Goal: Find contact information: Find contact information

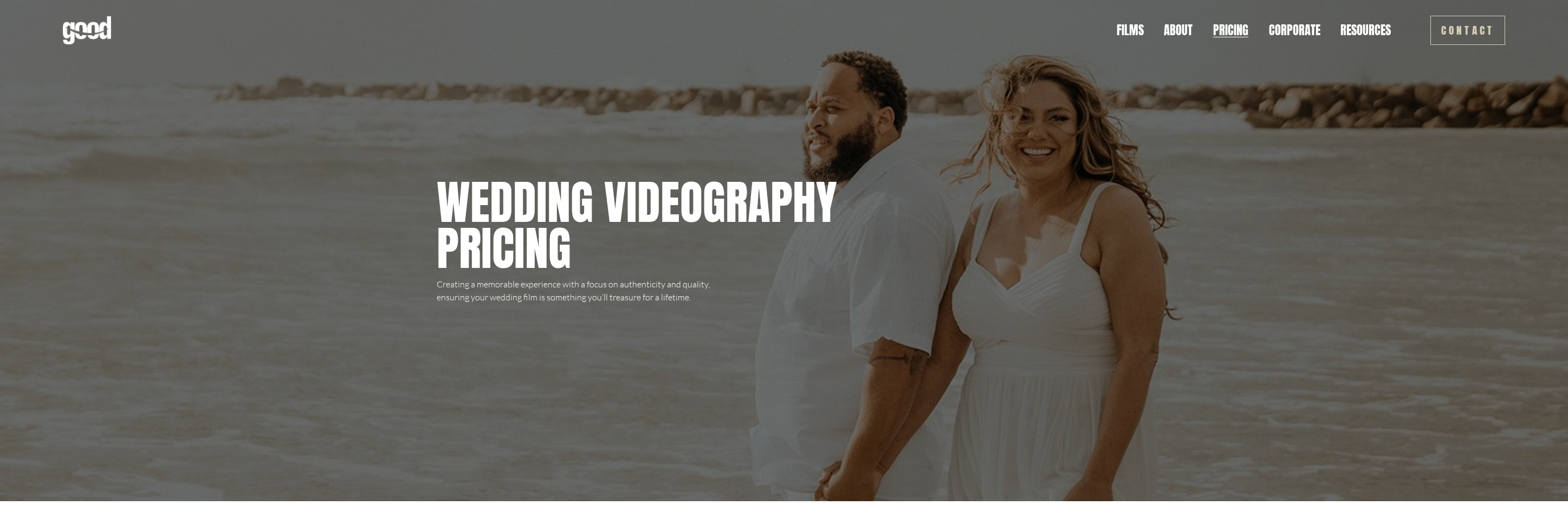
click at [1466, 47] on div "Skip to Content Films About Pricing Corporate" at bounding box center [784, 30] width 1568 height 61
click at [1472, 36] on link "Contact" at bounding box center [1468, 30] width 75 height 29
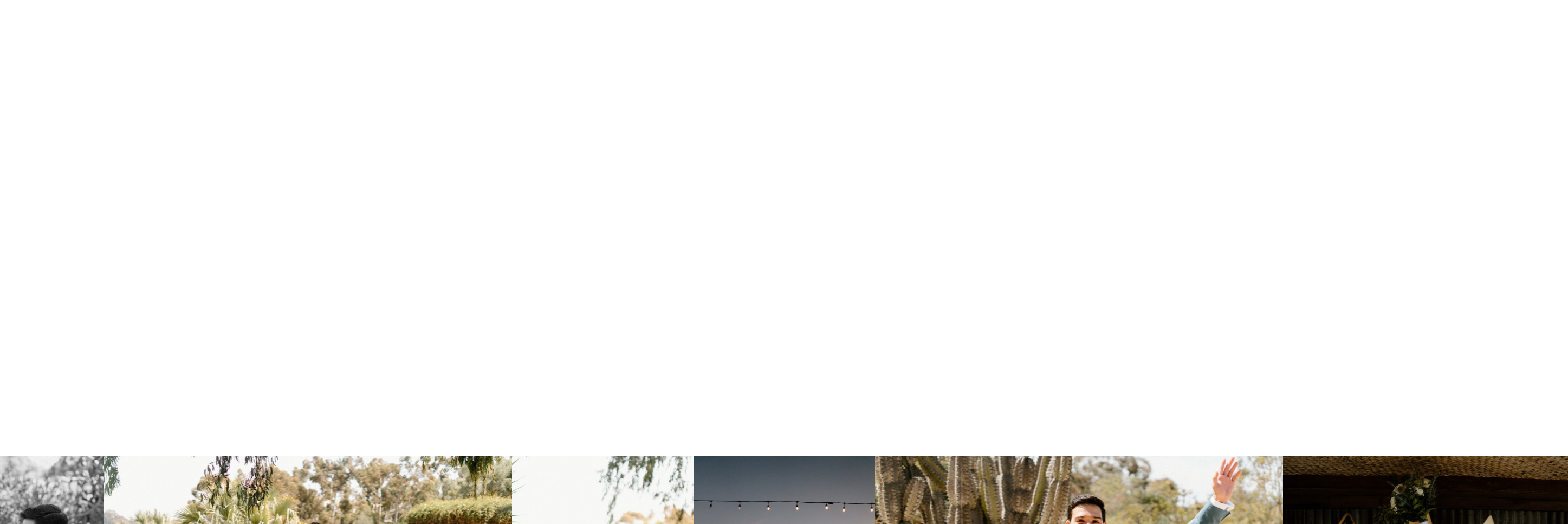
scroll to position [867, 0]
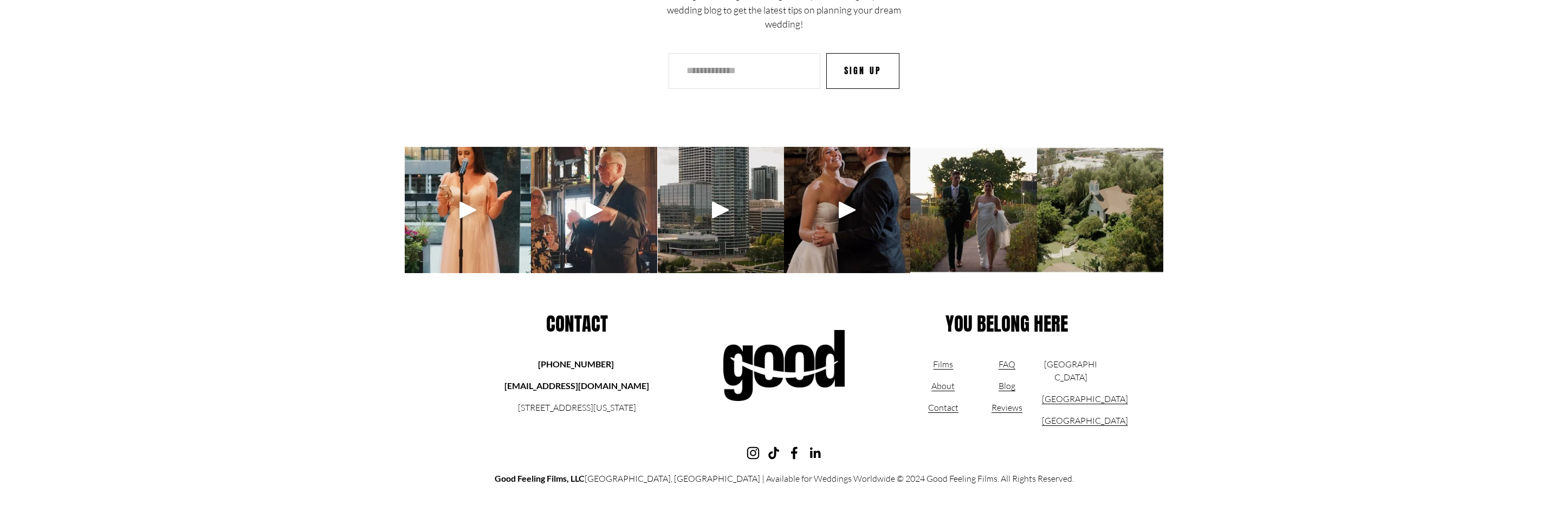
scroll to position [768, 0]
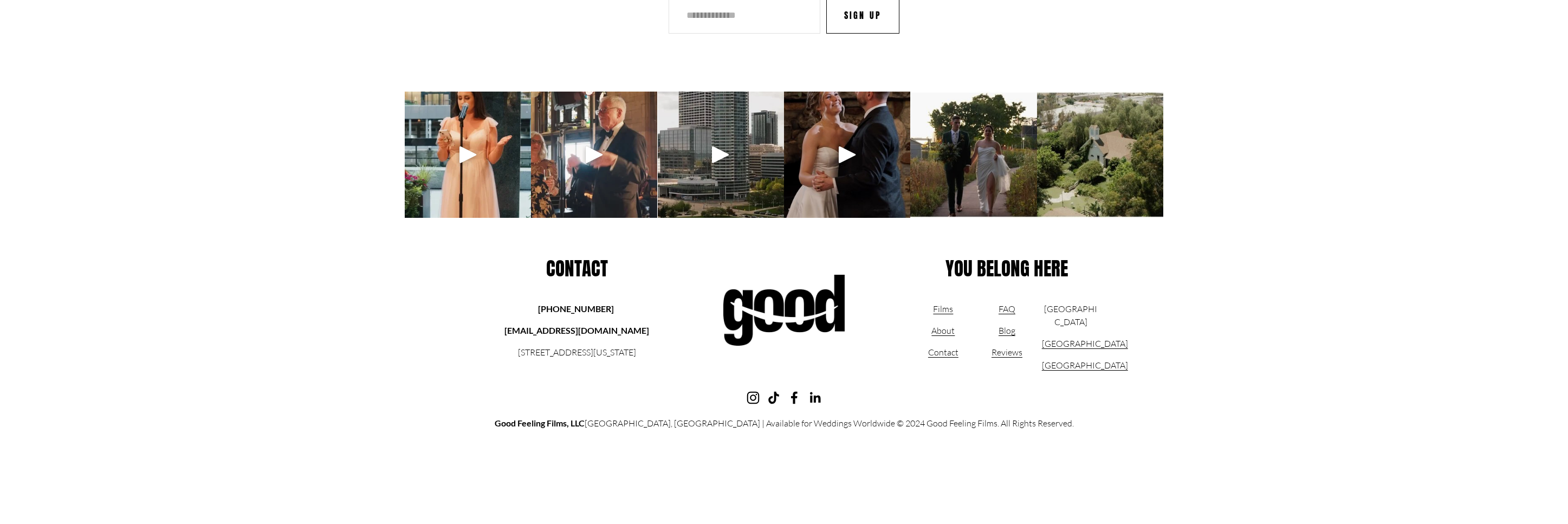
click at [949, 353] on link "Contact" at bounding box center [943, 352] width 30 height 13
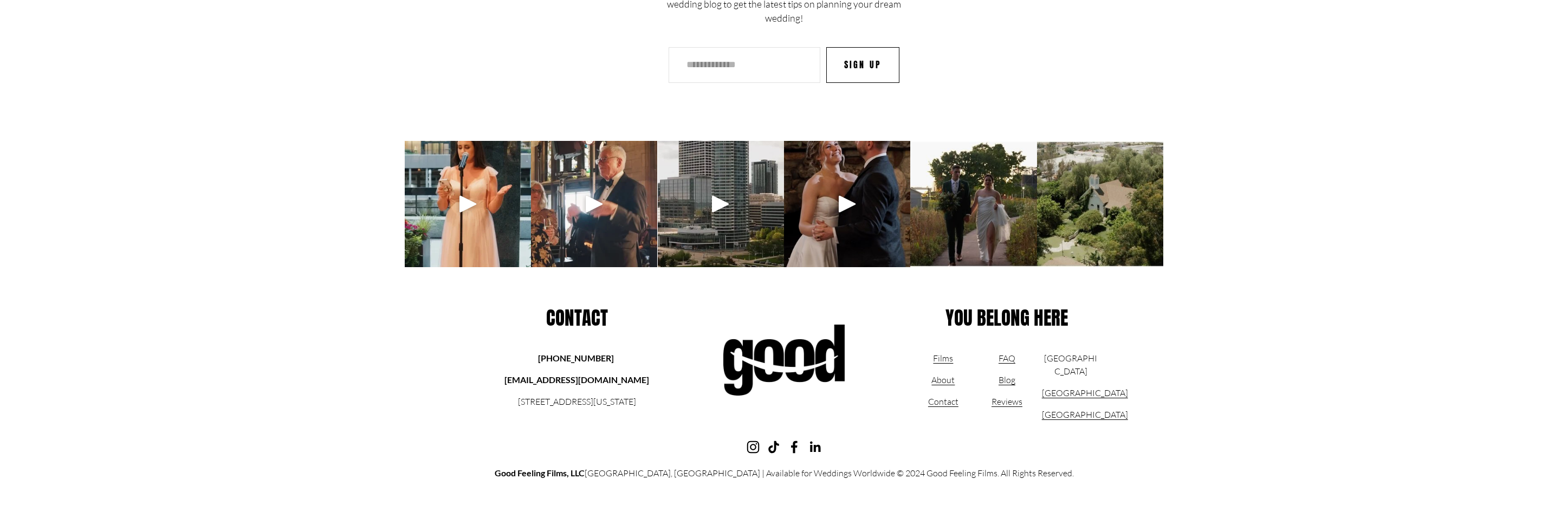
scroll to position [1848, 0]
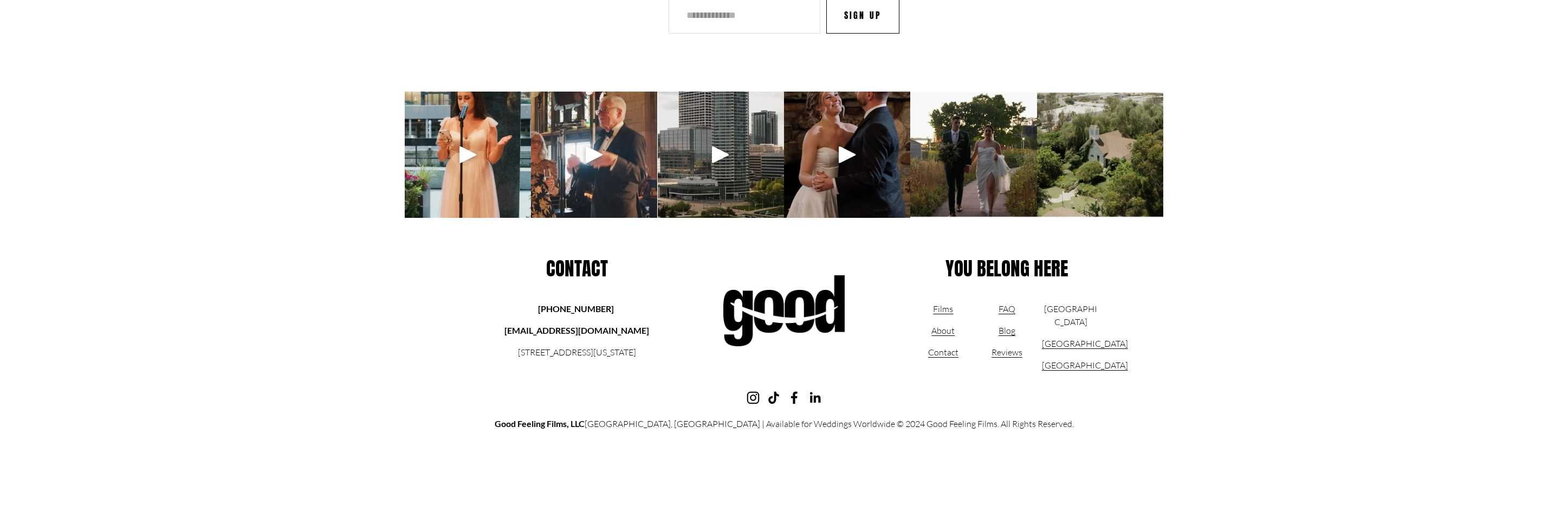
drag, startPoint x: 537, startPoint y: 307, endPoint x: 617, endPoint y: 360, distance: 96.0
click at [617, 358] on div "[PHONE_NUMBER] [EMAIL_ADDRESS][DOMAIN_NAME] [STREET_ADDRESS][US_STATE]" at bounding box center [577, 330] width 153 height 57
copy div "[PHONE_NUMBER] [EMAIL_ADDRESS][DOMAIN_NAME] [STREET_ADDRESS][US_STATE]"
